Goal: Information Seeking & Learning: Find specific fact

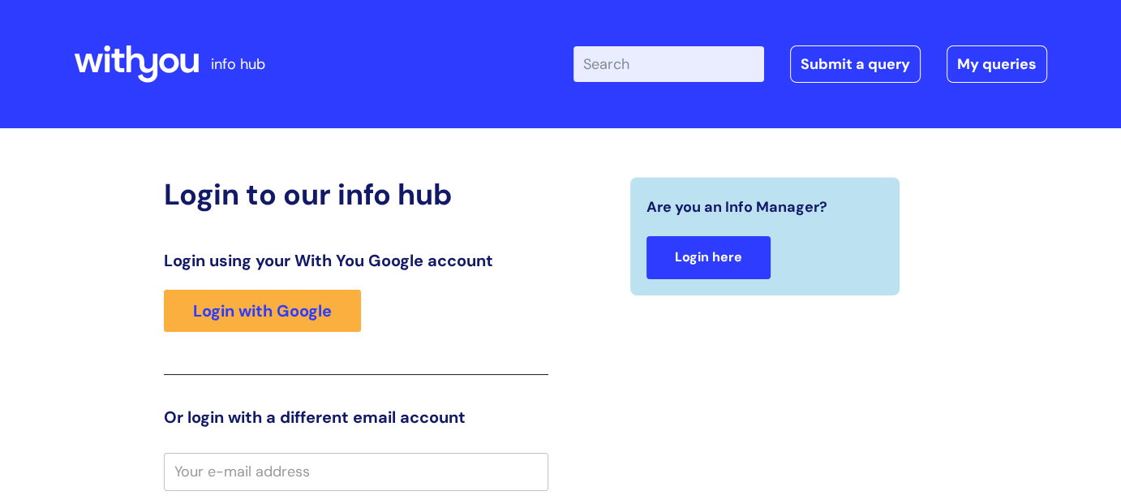
click at [731, 258] on link "Login here" at bounding box center [709, 257] width 124 height 43
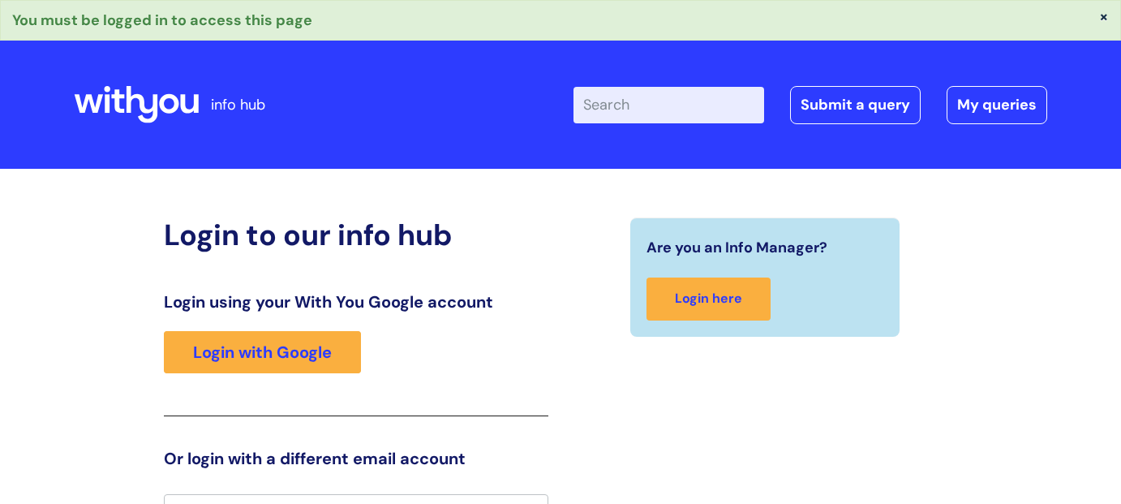
scroll to position [26, 0]
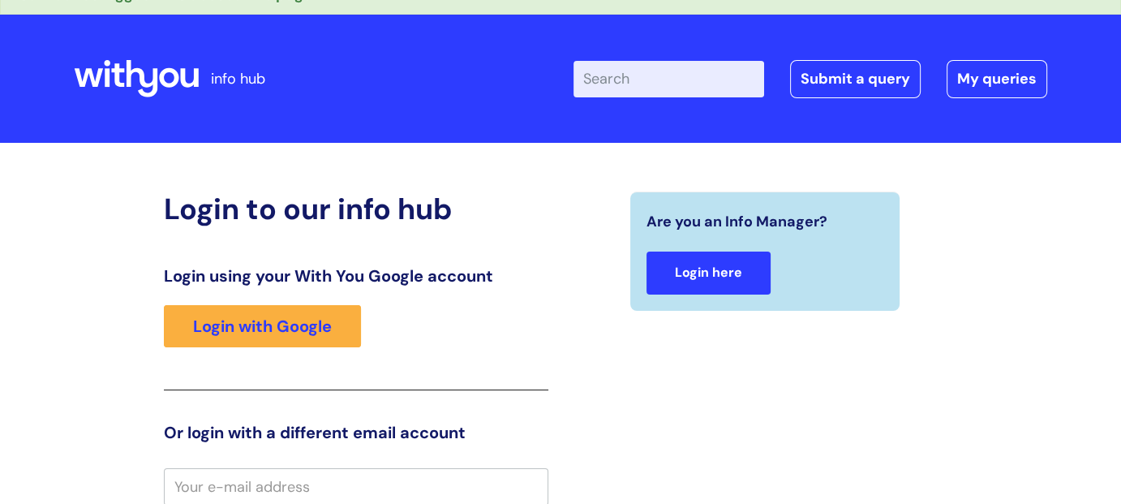
click at [697, 284] on link "Login here" at bounding box center [709, 272] width 124 height 43
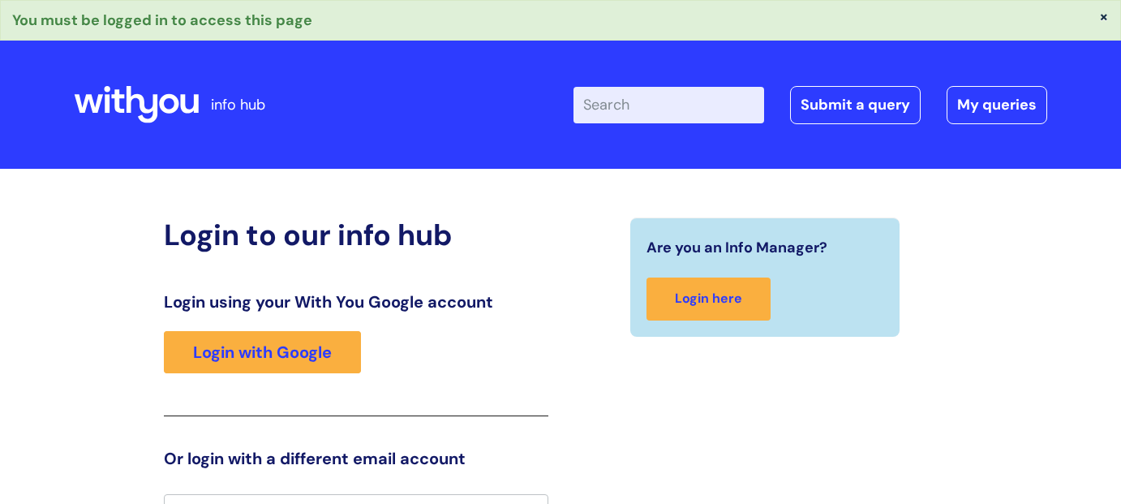
scroll to position [26, 0]
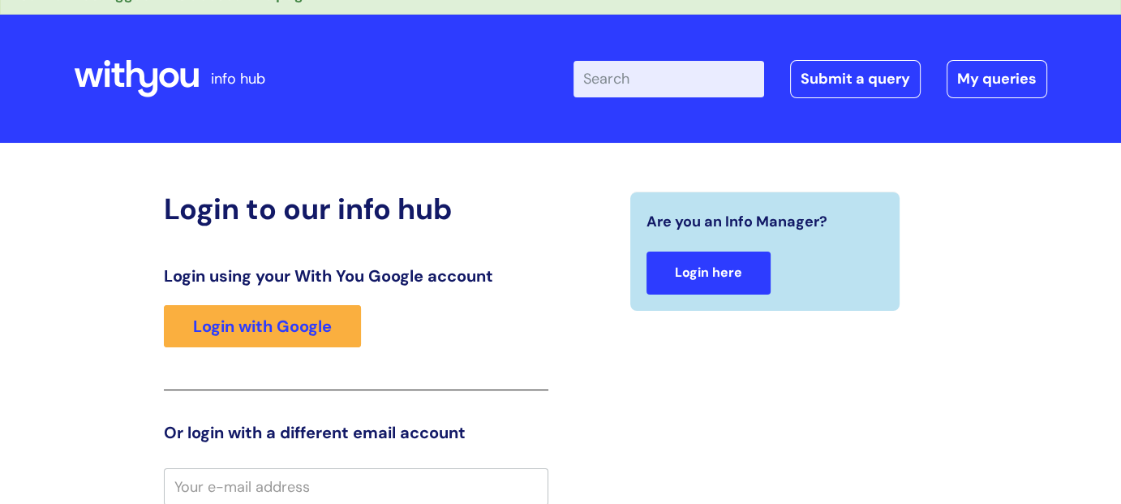
click at [711, 277] on link "Login here" at bounding box center [709, 272] width 124 height 43
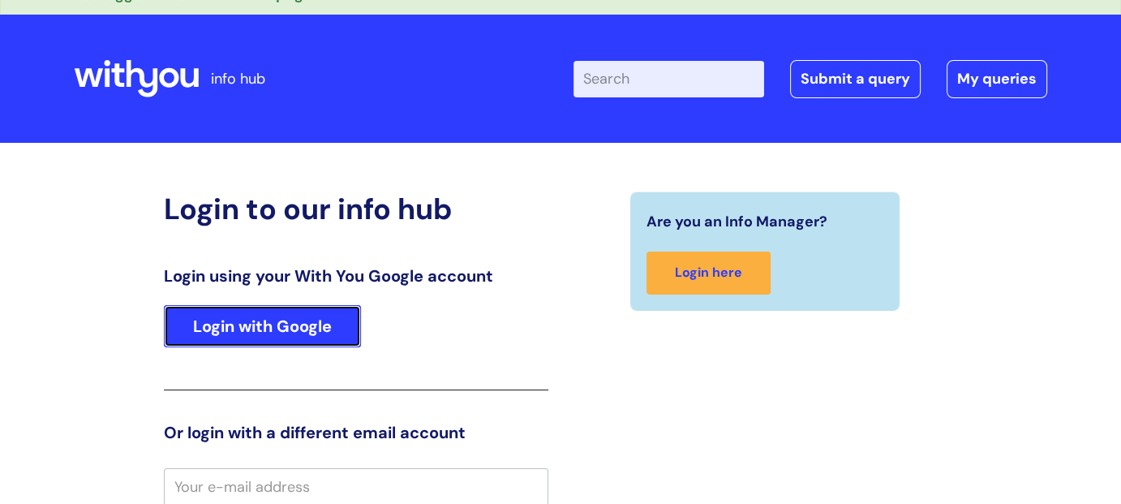
click at [287, 323] on link "Login with Google" at bounding box center [262, 326] width 197 height 42
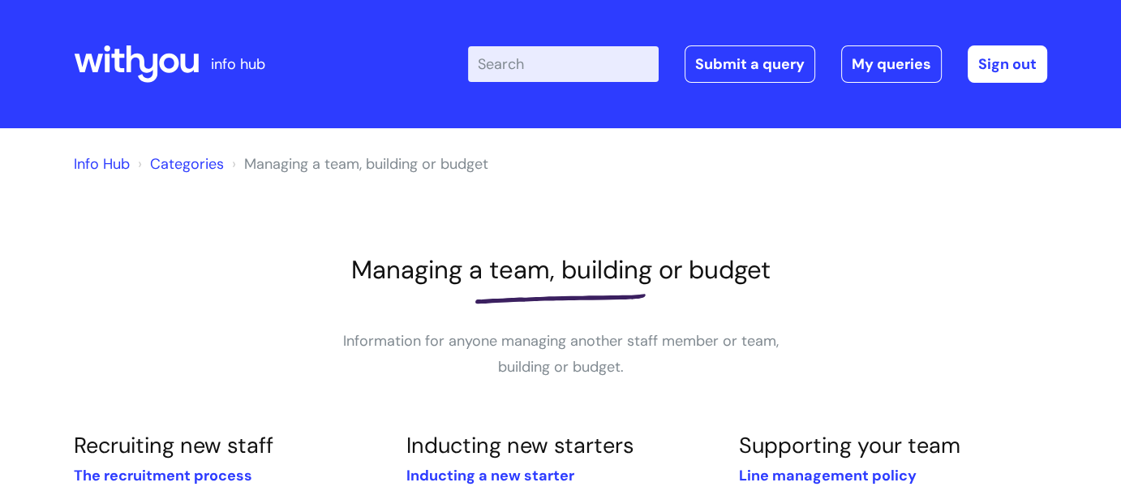
click at [542, 63] on input "Enter your search term here..." at bounding box center [563, 64] width 191 height 36
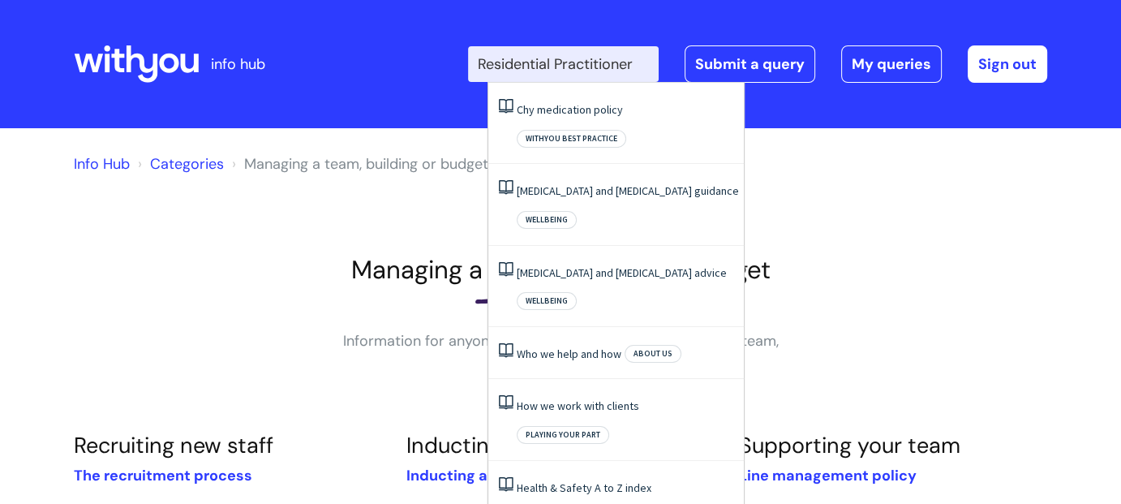
scroll to position [0, 2]
type input "Residential Practitioner"
click button "Search" at bounding box center [0, 0] width 0 height 0
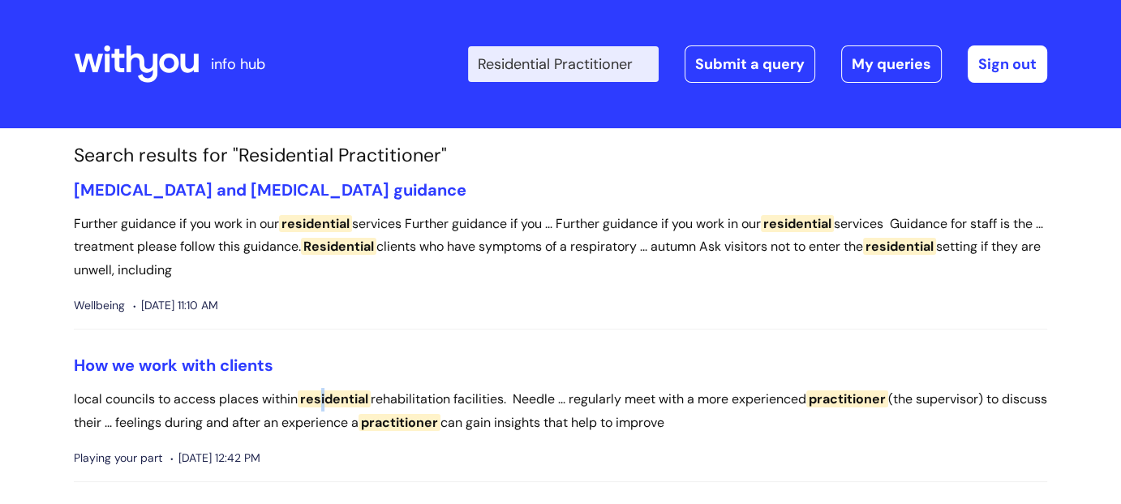
click at [329, 398] on p "local councils to access places within residential rehabilitation facilities. N…" at bounding box center [561, 411] width 974 height 47
